Goal: Check status: Check status

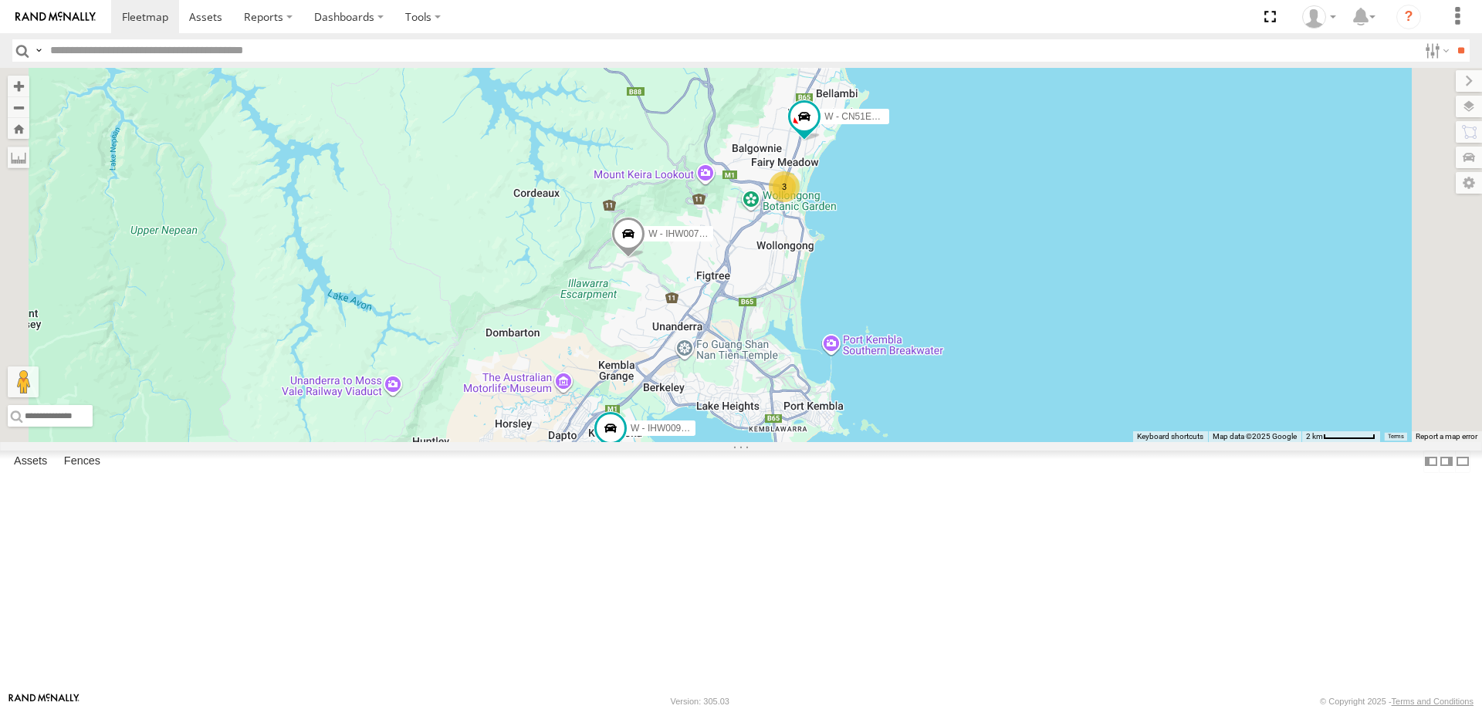
drag, startPoint x: 1167, startPoint y: 519, endPoint x: 1145, endPoint y: 583, distance: 67.9
click at [1145, 442] on div "B - DG93WL - [PERSON_NAME] W - IHW009 - [PERSON_NAME] YHD56C - [PERSON_NAME] S …" at bounding box center [741, 255] width 1482 height 374
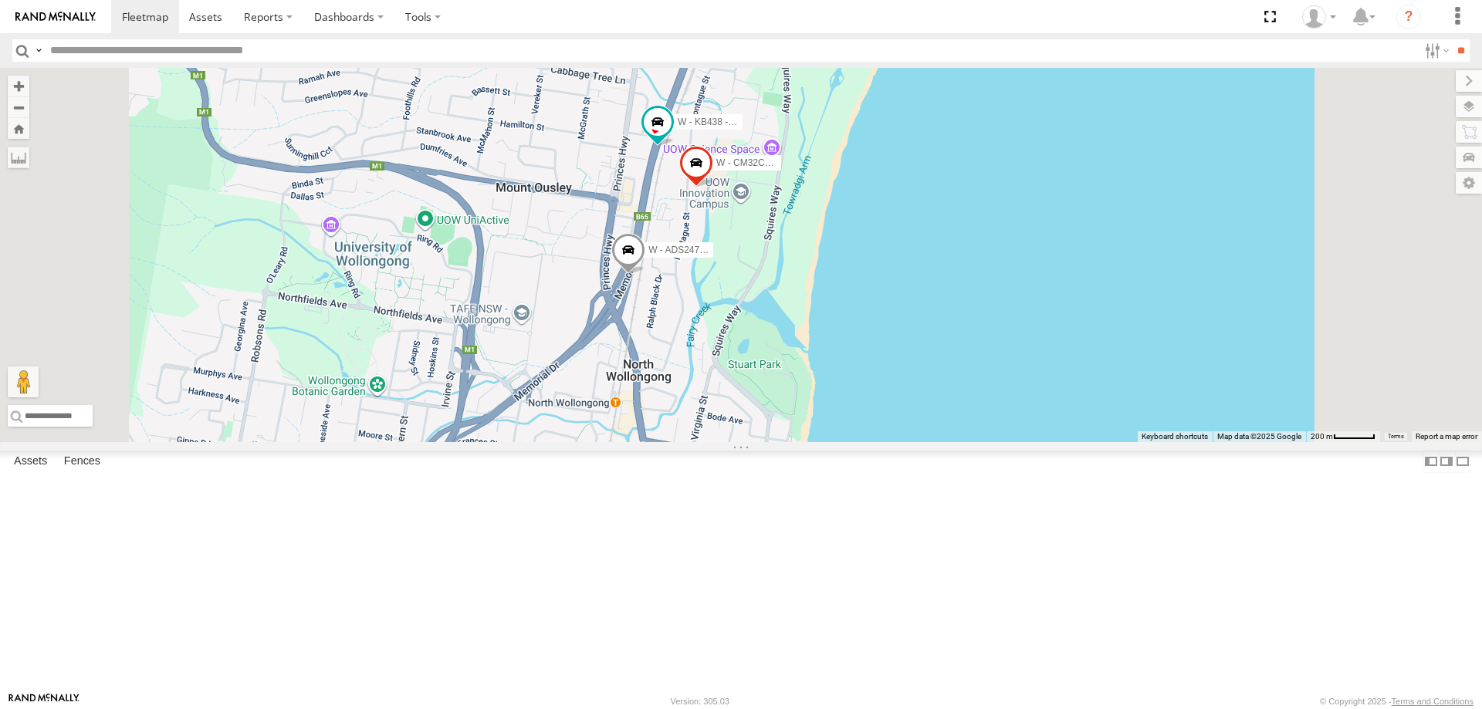
drag, startPoint x: 1165, startPoint y: 337, endPoint x: 1172, endPoint y: 427, distance: 90.6
click at [1172, 427] on div "W - ADS247 - [PERSON_NAME] W - KB438 - [PERSON_NAME] W - CM32CA - Transit" at bounding box center [741, 255] width 1482 height 374
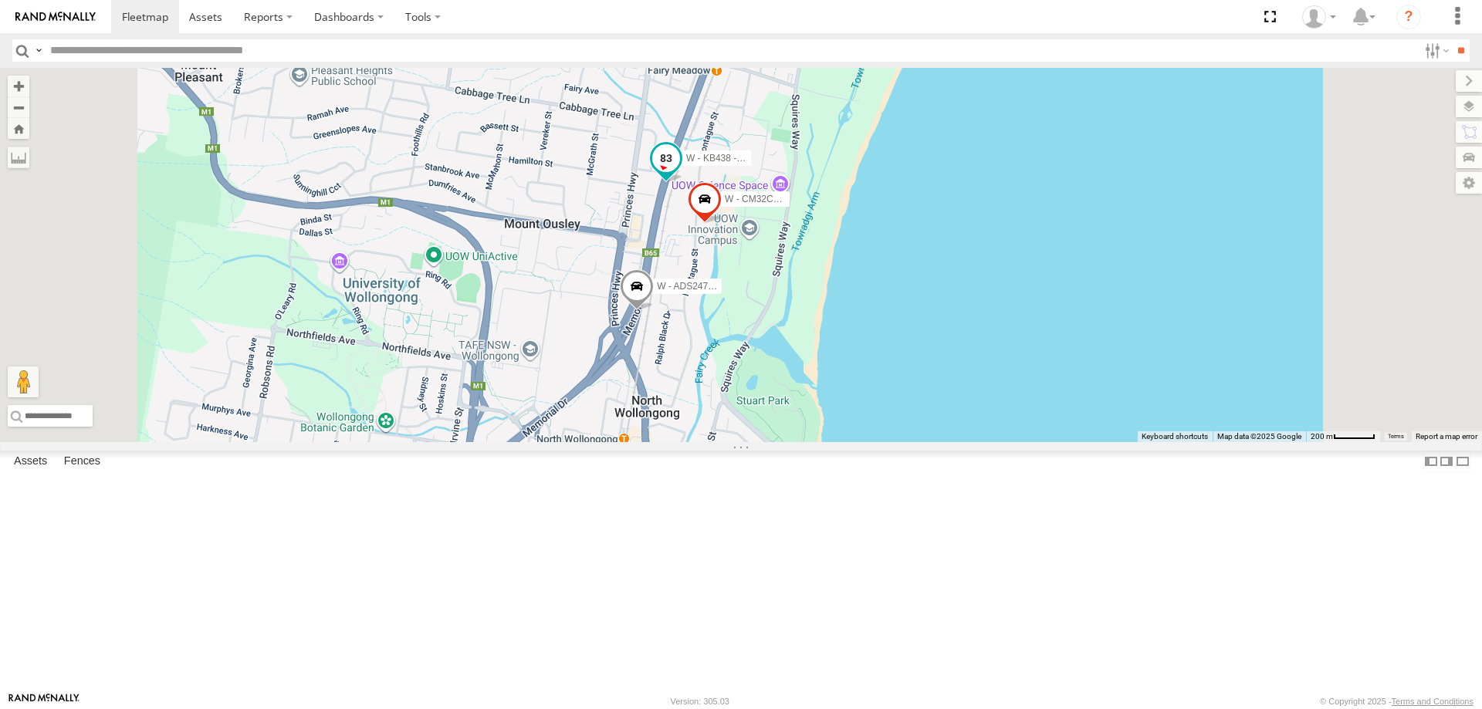
click at [680, 171] on span at bounding box center [666, 158] width 28 height 28
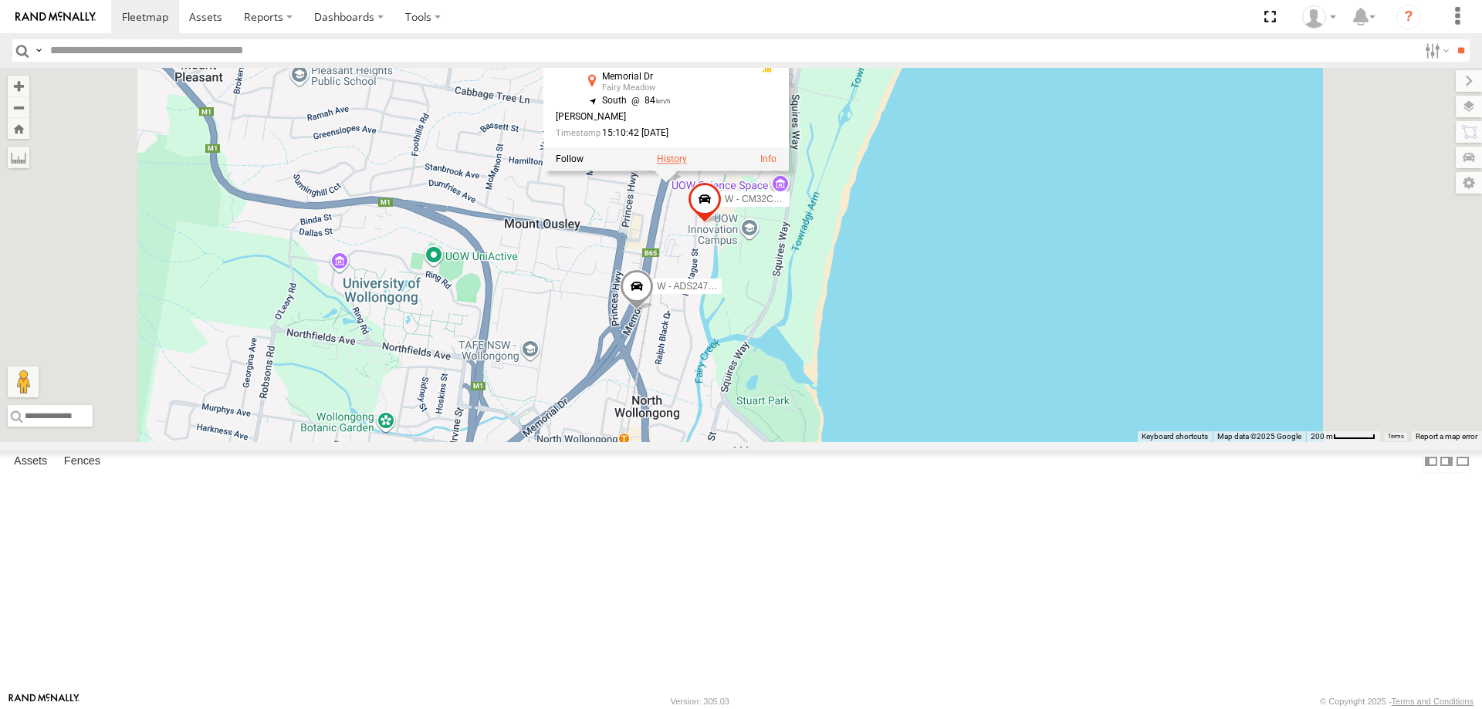
click at [687, 164] on label at bounding box center [672, 159] width 30 height 11
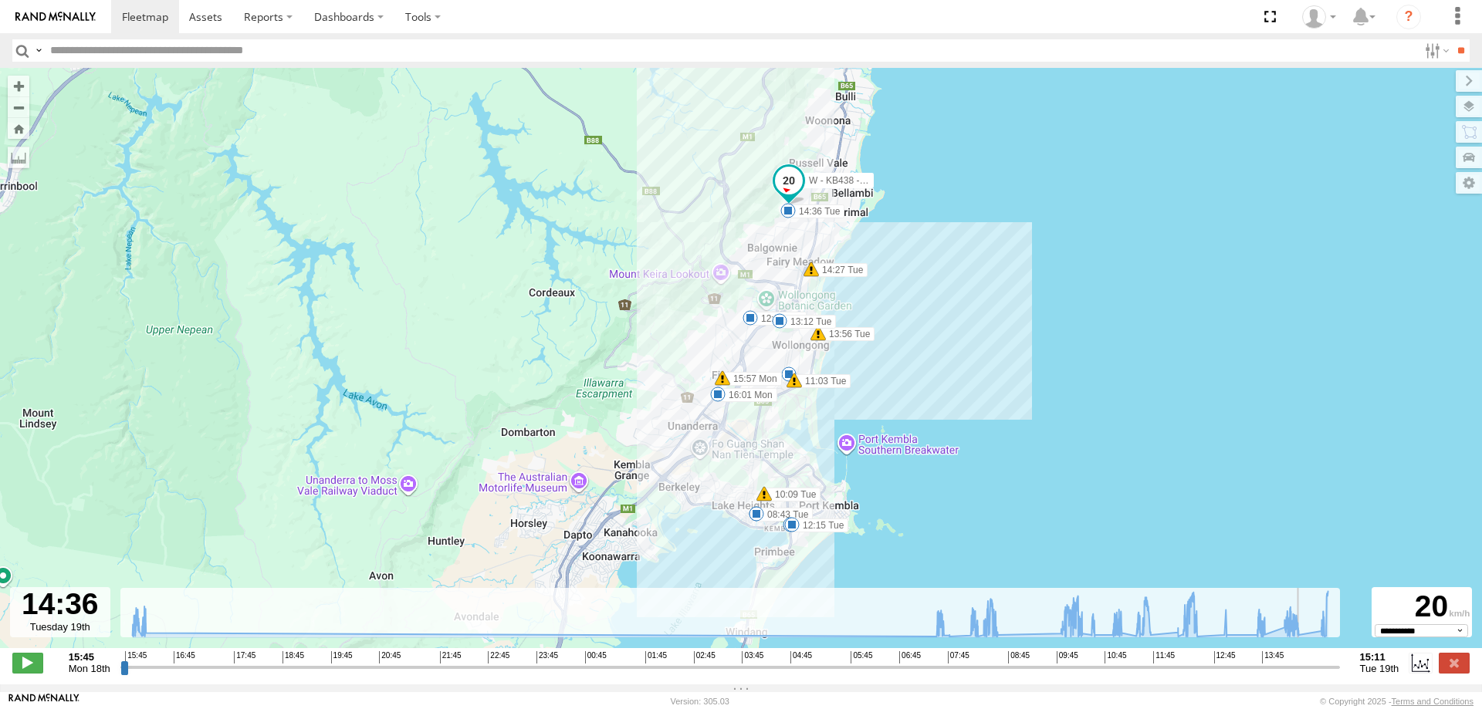
drag, startPoint x: 122, startPoint y: 679, endPoint x: 1305, endPoint y: 681, distance: 1182.6
click at [1305, 675] on input "range" at bounding box center [730, 667] width 1220 height 15
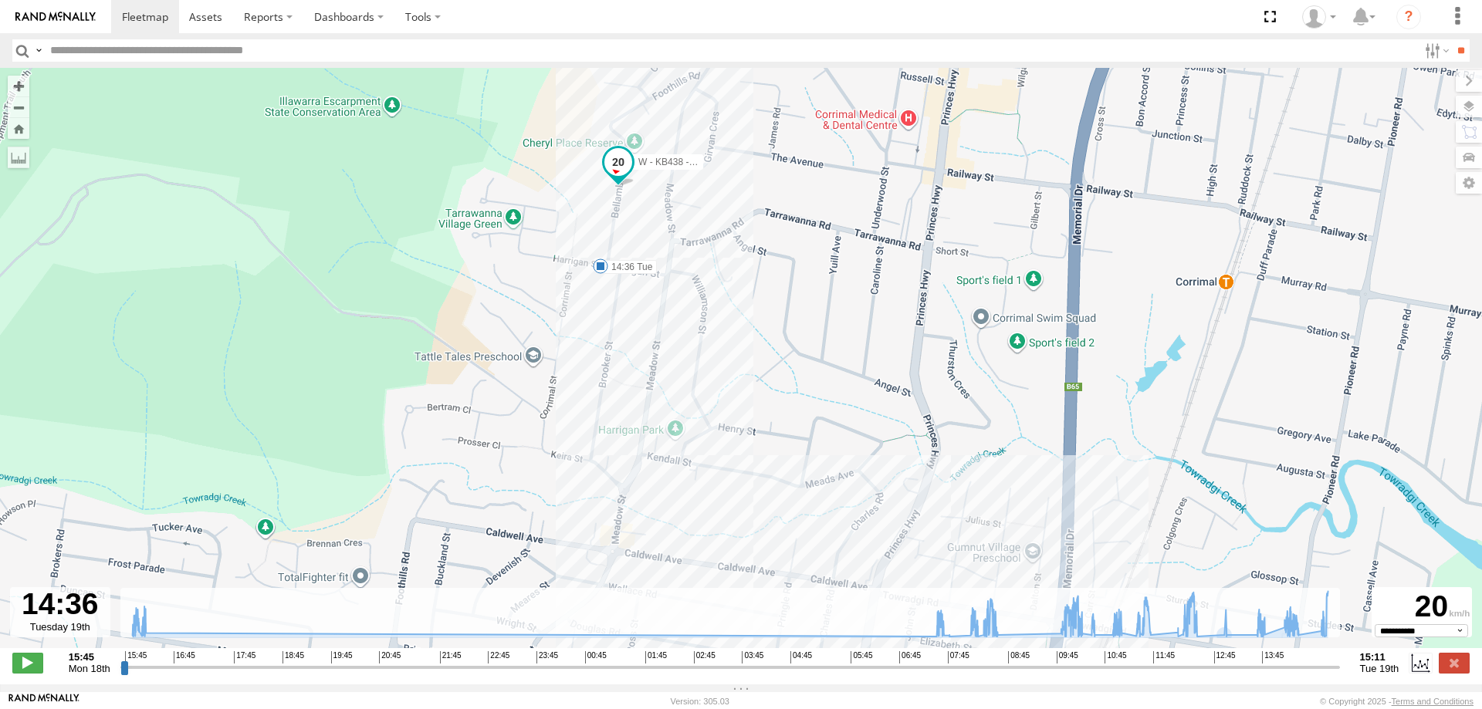
drag, startPoint x: 677, startPoint y: 212, endPoint x: 646, endPoint y: 209, distance: 31.0
click at [710, 269] on div "W - KB438 - [PERSON_NAME] 15:57 Mon 16:01 Mon 08:43 Tue 08:43 Tue 10:09 Tue 11:…" at bounding box center [741, 366] width 1482 height 597
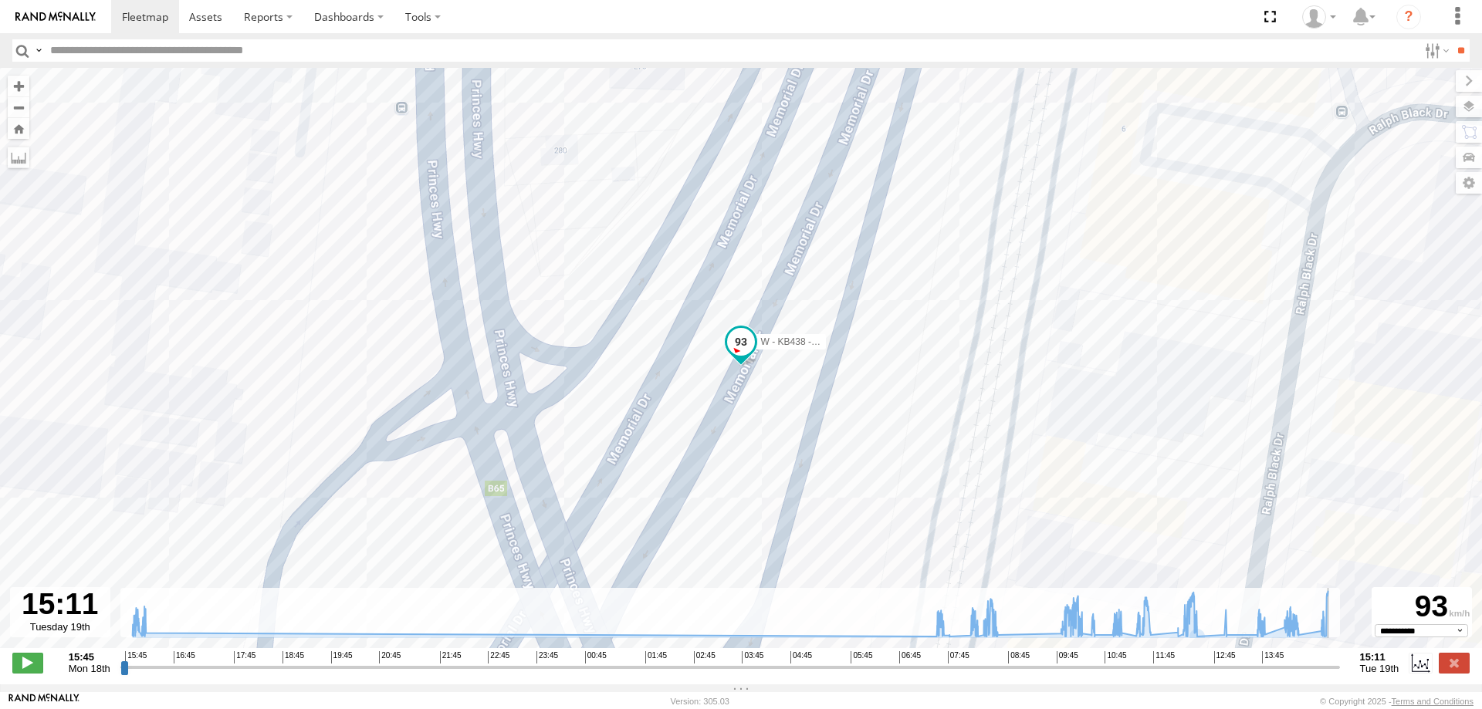
drag, startPoint x: 1302, startPoint y: 675, endPoint x: 1395, endPoint y: 675, distance: 92.6
type input "**********"
click at [1340, 675] on input "range" at bounding box center [730, 667] width 1220 height 15
click at [211, 15] on span at bounding box center [205, 16] width 33 height 15
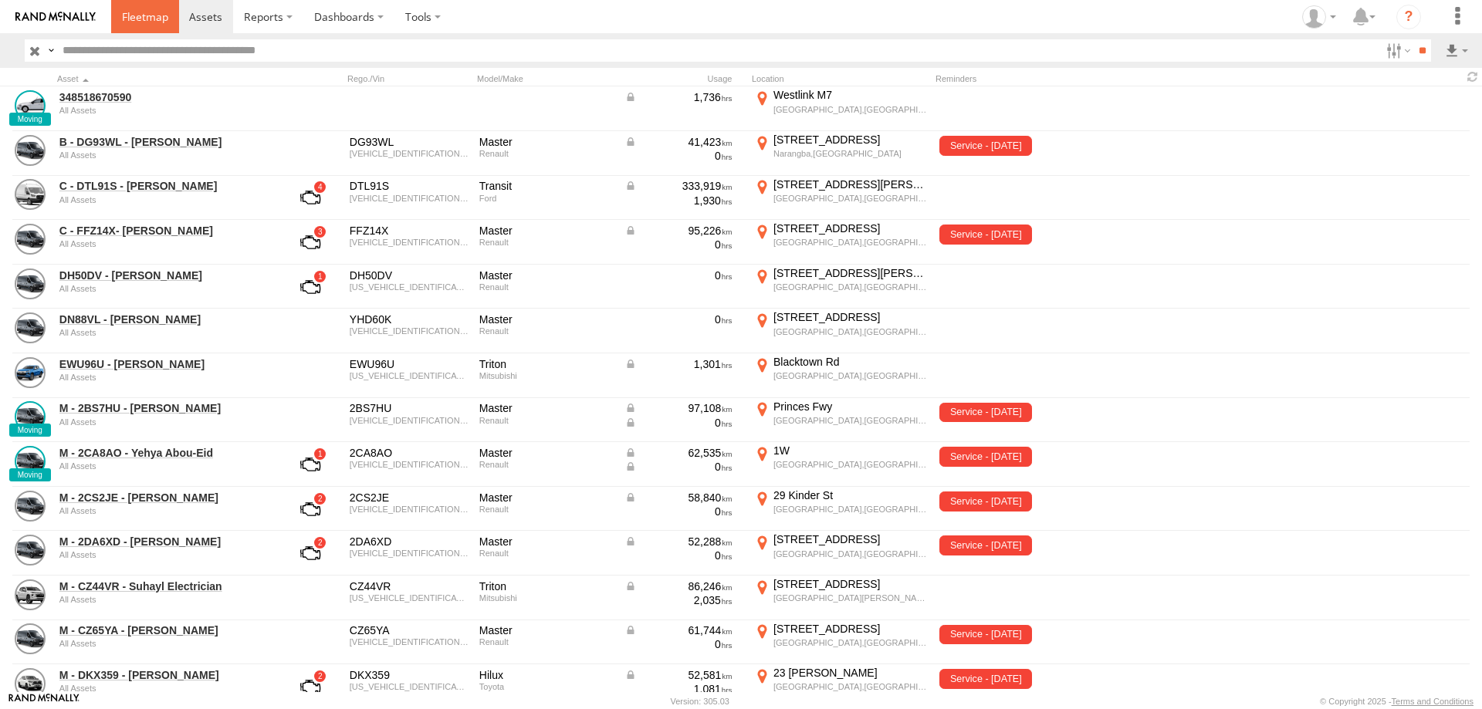
drag, startPoint x: 156, startPoint y: 13, endPoint x: 174, endPoint y: 27, distance: 22.5
click at [156, 15] on span at bounding box center [145, 16] width 46 height 15
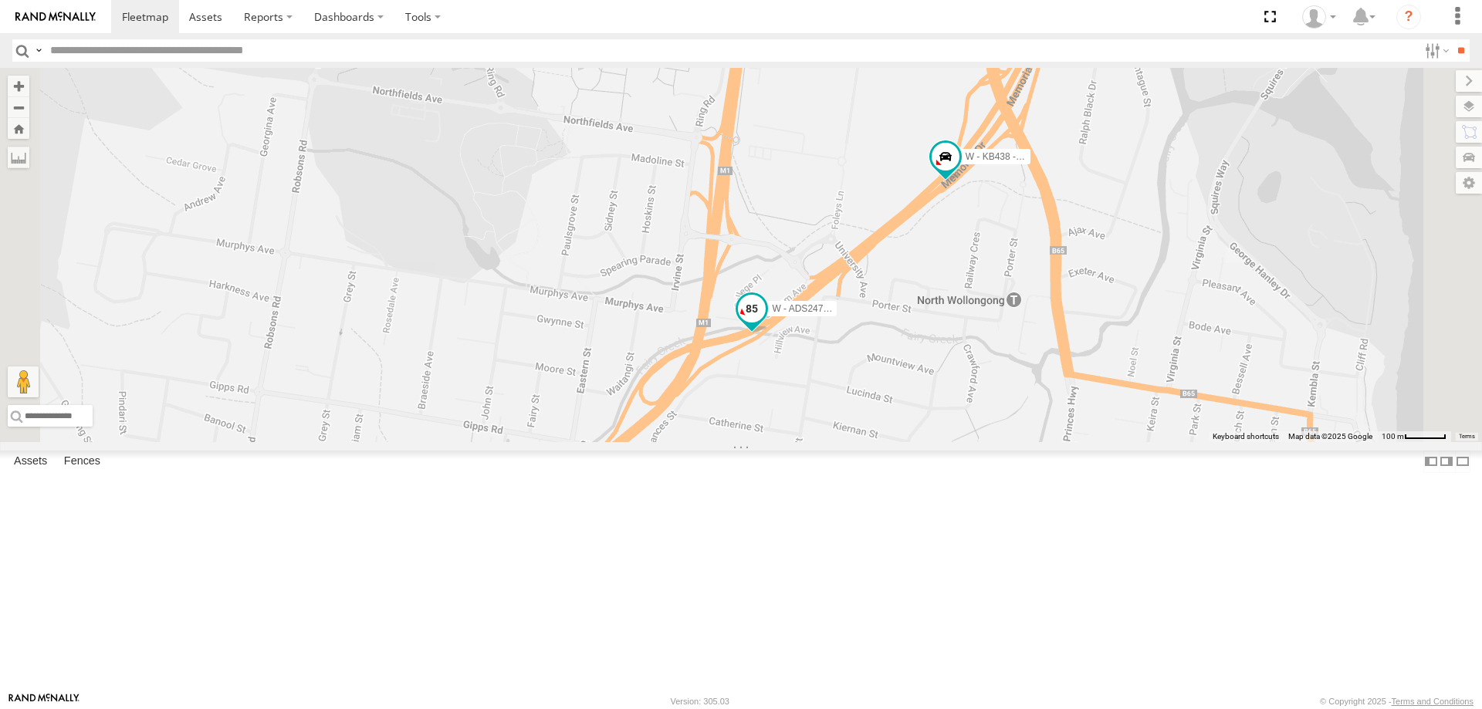
click at [766, 323] on span at bounding box center [752, 309] width 28 height 28
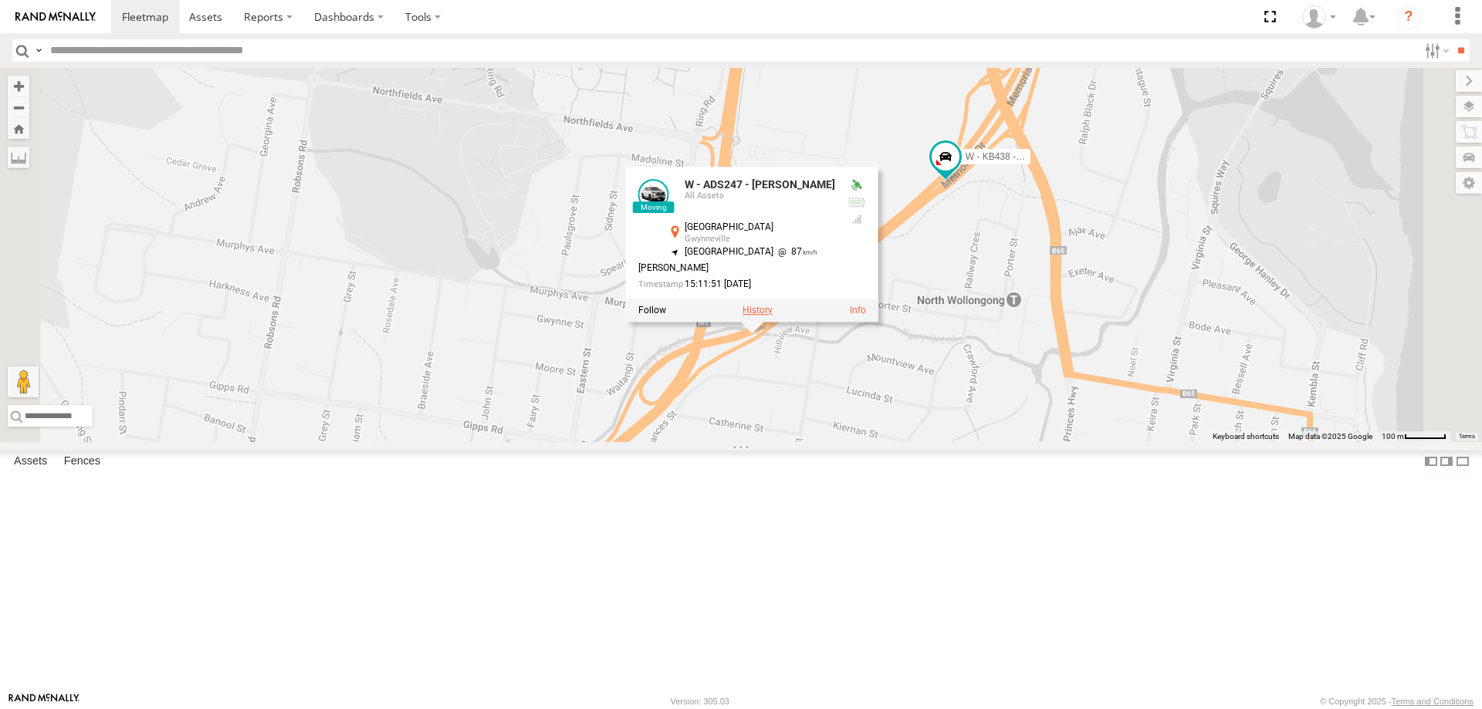
click at [773, 316] on label at bounding box center [758, 310] width 30 height 11
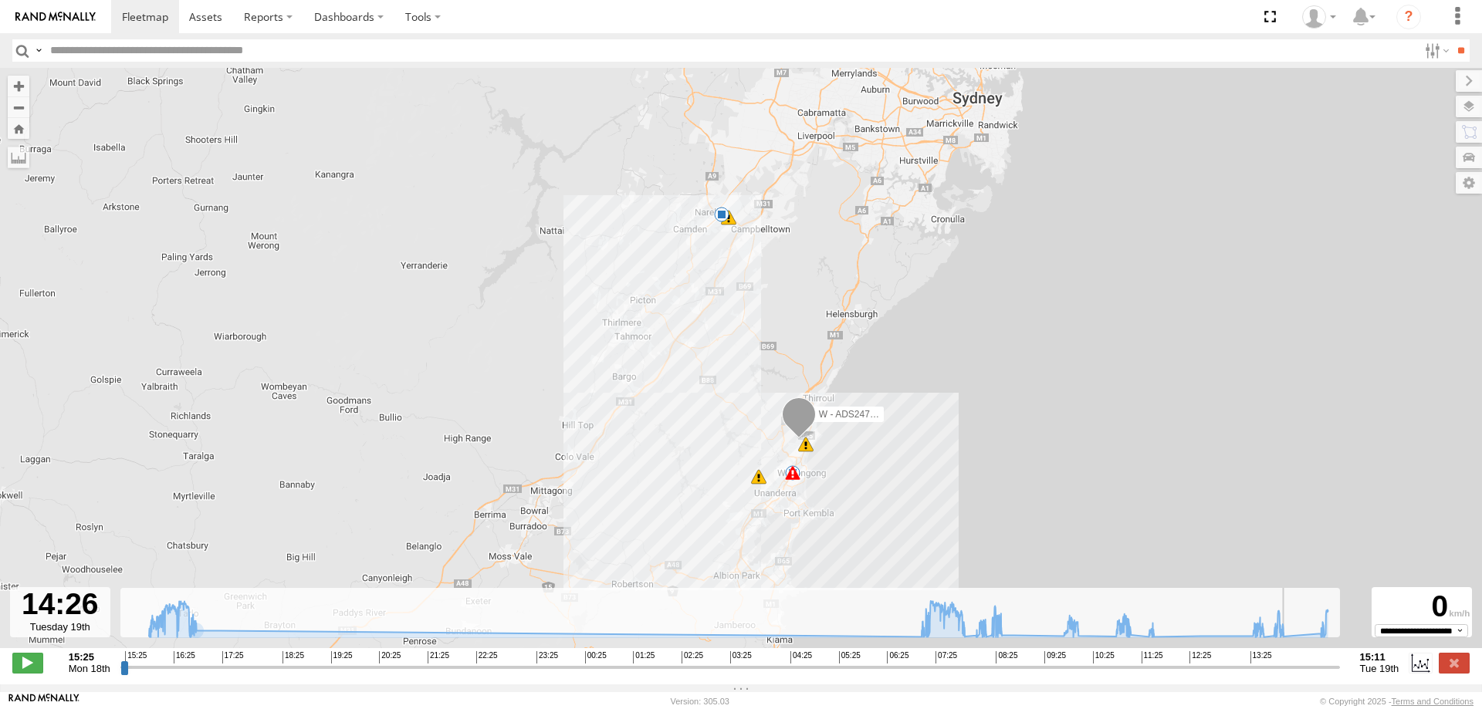
drag, startPoint x: 127, startPoint y: 674, endPoint x: 1296, endPoint y: 666, distance: 1168.7
type input "**********"
click at [1296, 666] on input "range" at bounding box center [730, 667] width 1220 height 15
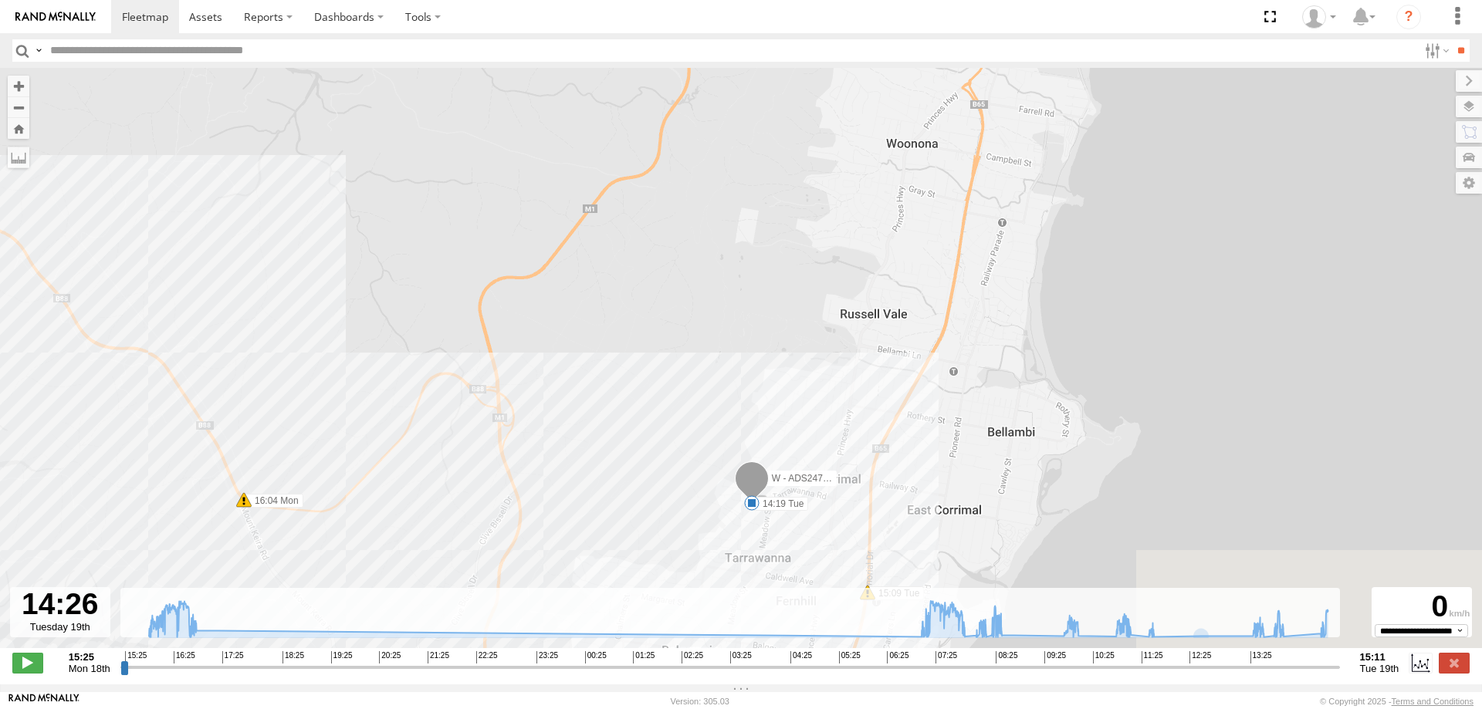
drag, startPoint x: 1016, startPoint y: 496, endPoint x: 999, endPoint y: 284, distance: 213.0
click at [1014, 266] on div "W - ADS247 - Nassir Hull 16:42 Mon 08:12 Tue 15:09 Tue 14:19 Tue 16:04 Mon" at bounding box center [741, 366] width 1482 height 597
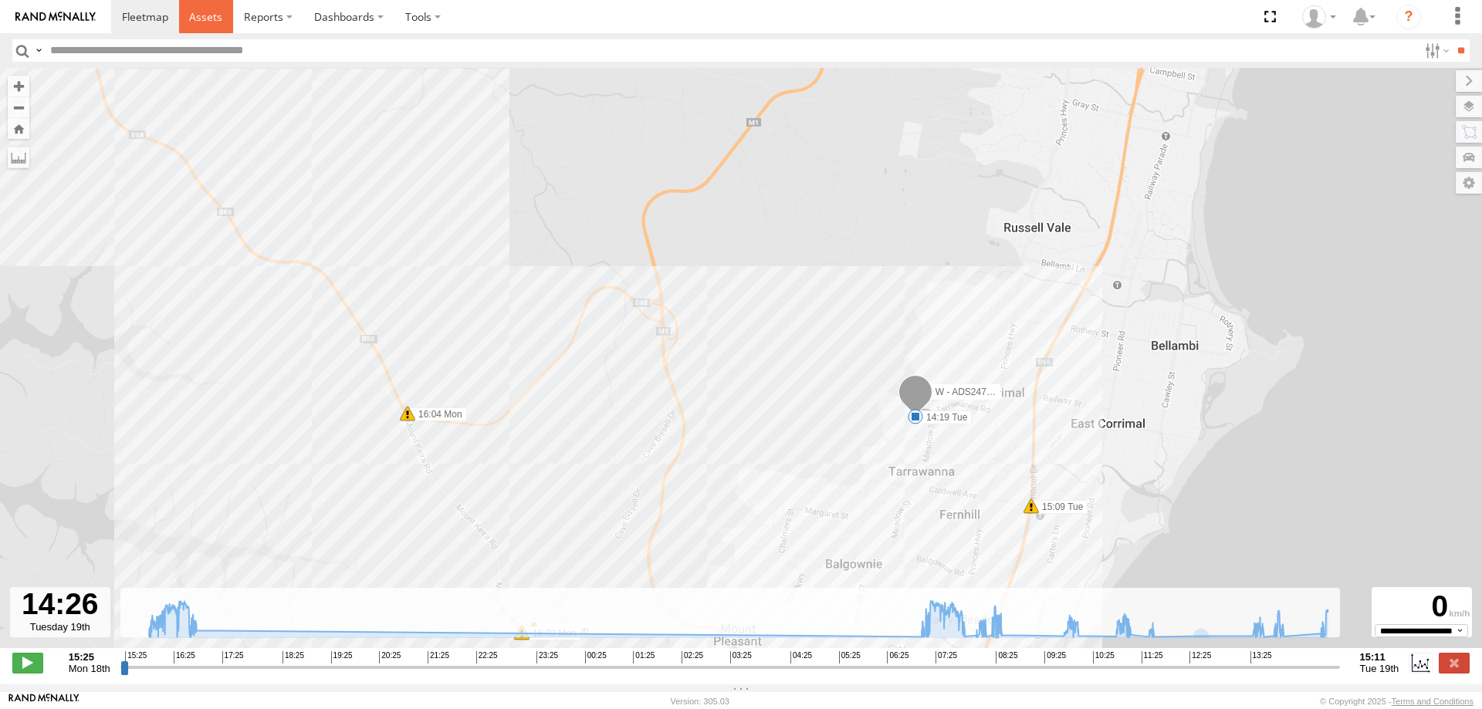
click at [209, 18] on span at bounding box center [205, 16] width 33 height 15
